Goal: Find contact information: Find contact information

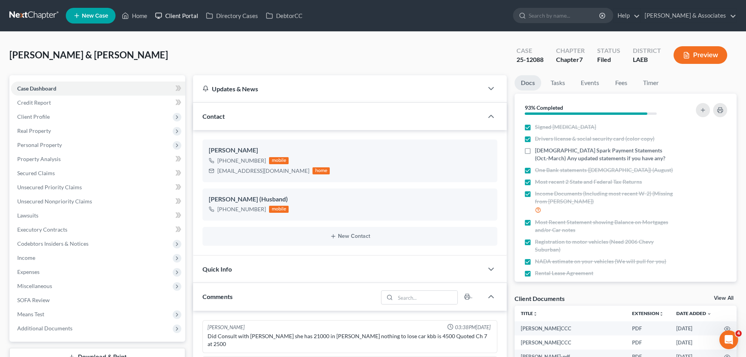
scroll to position [1360, 0]
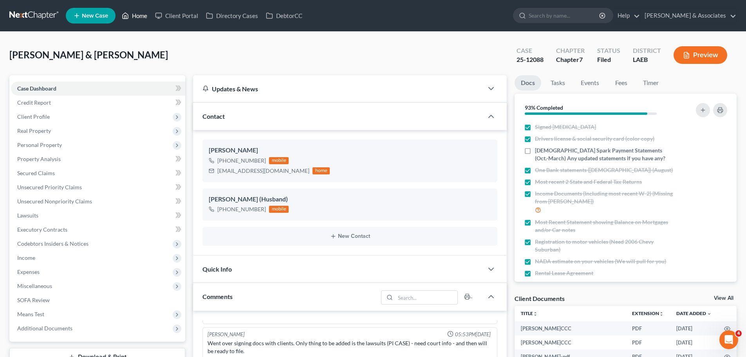
click at [142, 16] on link "Home" at bounding box center [134, 16] width 33 height 14
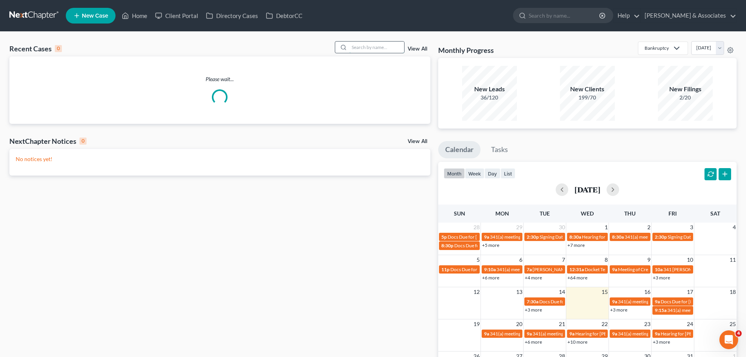
click at [364, 44] on input "search" at bounding box center [376, 46] width 55 height 11
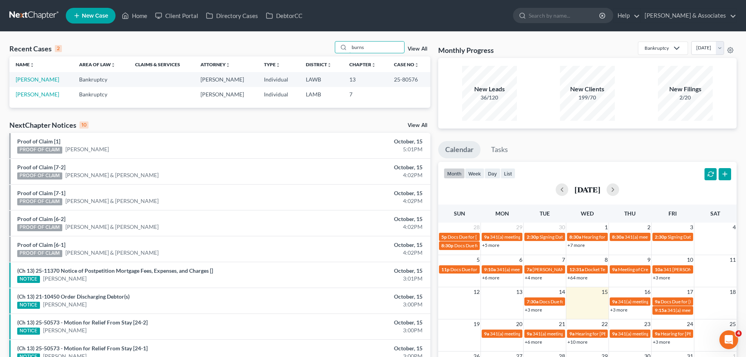
type input "burns"
click at [38, 81] on link "[PERSON_NAME]" at bounding box center [37, 79] width 43 height 7
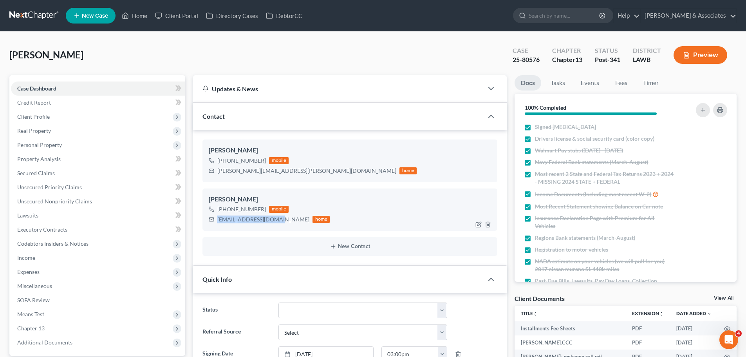
drag, startPoint x: 217, startPoint y: 220, endPoint x: 274, endPoint y: 222, distance: 56.8
click at [274, 222] on div "[EMAIL_ADDRESS][DOMAIN_NAME]" at bounding box center [263, 219] width 92 height 8
copy div "[EMAIL_ADDRESS][DOMAIN_NAME]"
click at [218, 178] on div "[PERSON_NAME] [PHONE_NUMBER] mobile [PERSON_NAME][EMAIL_ADDRESS][PERSON_NAME][D…" at bounding box center [349, 160] width 295 height 42
drag, startPoint x: 216, startPoint y: 171, endPoint x: 279, endPoint y: 167, distance: 63.1
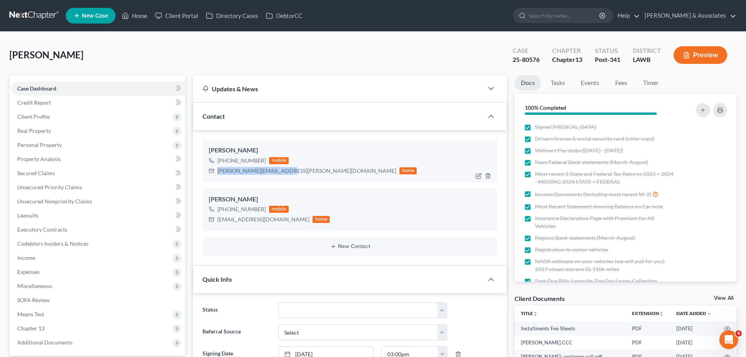
click at [279, 167] on div "[PERSON_NAME][EMAIL_ADDRESS][PERSON_NAME][DOMAIN_NAME] home" at bounding box center [313, 171] width 208 height 10
copy div "[PERSON_NAME][EMAIL_ADDRESS][PERSON_NAME][DOMAIN_NAME]"
